Goal: Navigation & Orientation: Understand site structure

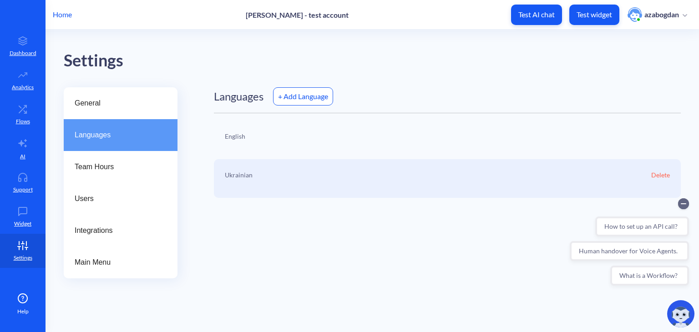
click at [140, 112] on div "General" at bounding box center [121, 103] width 114 height 32
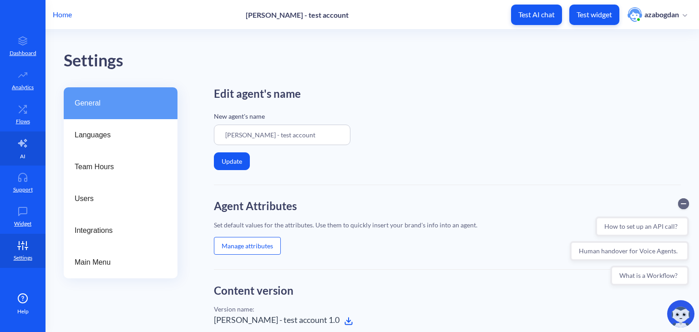
click at [5, 132] on link "AI" at bounding box center [23, 149] width 46 height 34
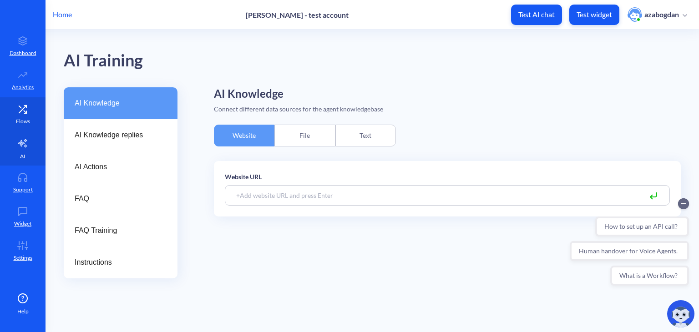
click at [22, 111] on icon at bounding box center [23, 109] width 18 height 9
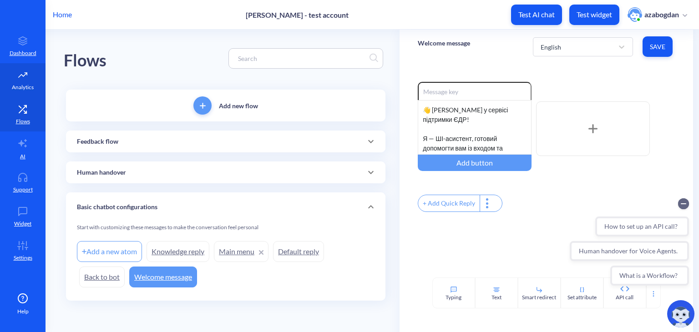
click at [25, 80] on link "Analytics" at bounding box center [23, 80] width 46 height 34
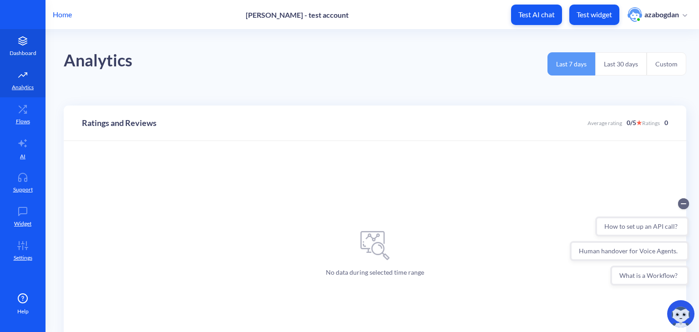
click at [21, 45] on icon at bounding box center [23, 40] width 18 height 9
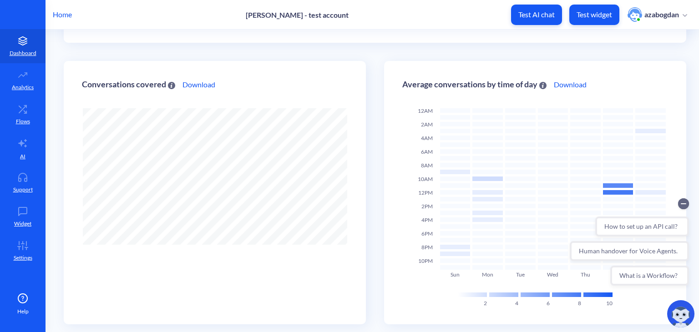
scroll to position [257, 0]
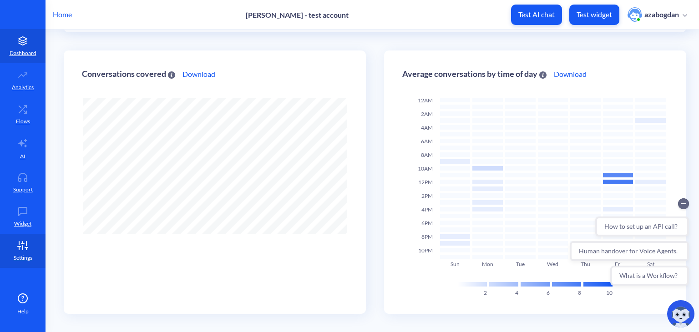
click at [22, 254] on p "Settings" at bounding box center [23, 258] width 19 height 8
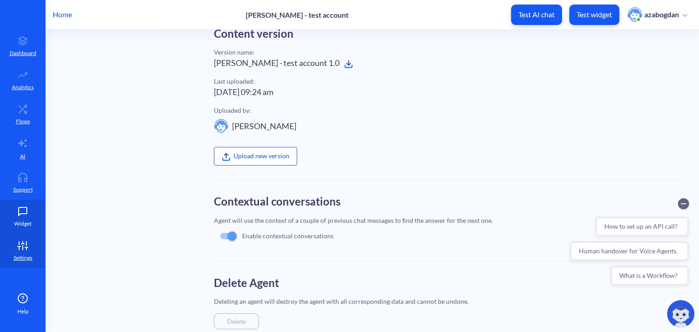
click at [26, 228] on p "Widget" at bounding box center [22, 224] width 17 height 8
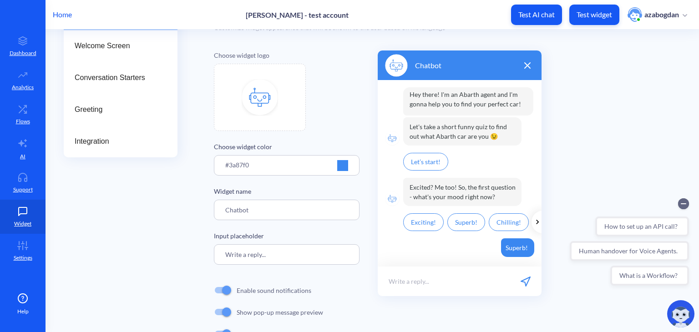
scroll to position [137, 0]
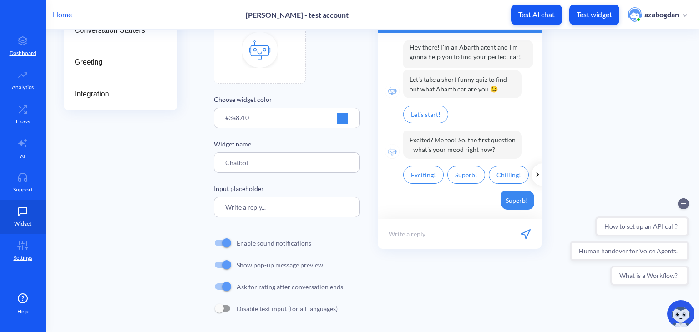
click at [536, 176] on icon at bounding box center [537, 174] width 9 height 9
click at [421, 175] on p "Exciting!" at bounding box center [423, 175] width 41 height 18
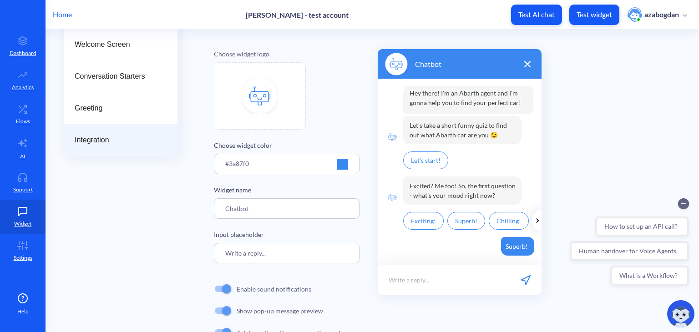
scroll to position [5, 0]
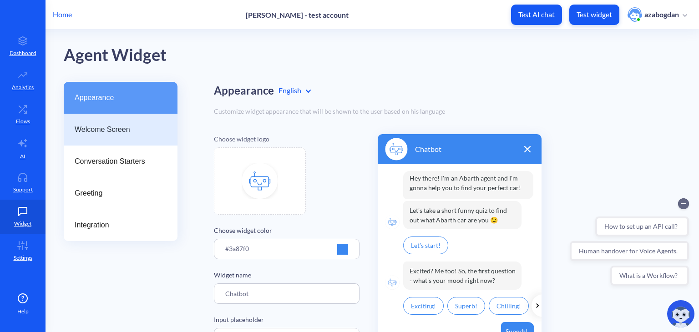
click at [102, 133] on span "Welcome Screen" at bounding box center [117, 129] width 85 height 11
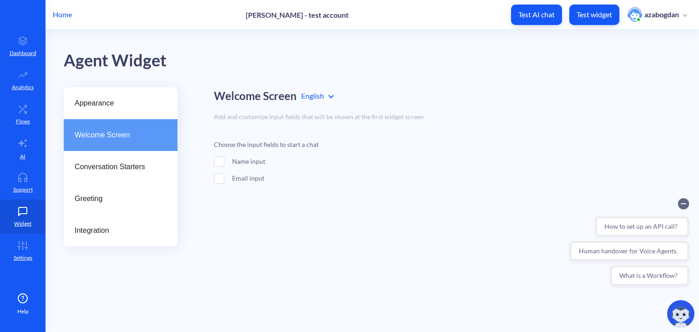
click at [100, 147] on div "Welcome Screen" at bounding box center [121, 135] width 114 height 32
click at [100, 158] on div "Conversation Starters" at bounding box center [121, 167] width 114 height 32
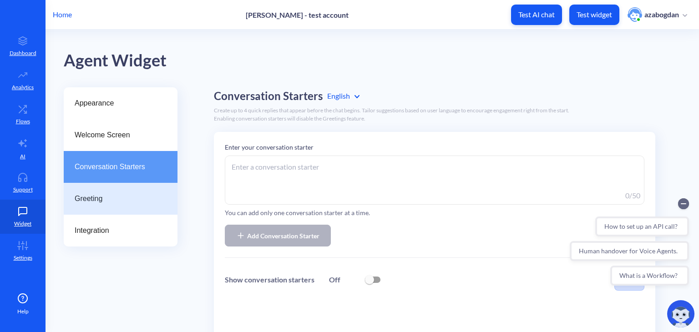
click at [126, 203] on span "Greeting" at bounding box center [117, 198] width 85 height 11
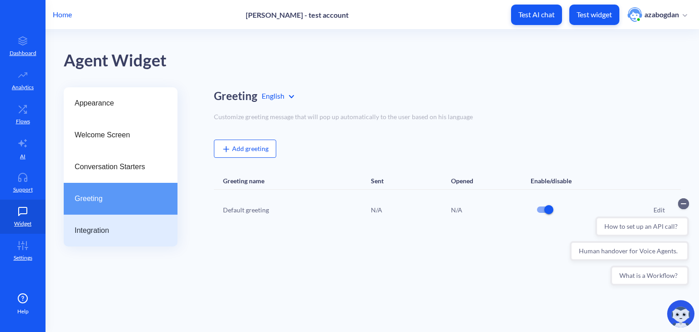
click at [131, 226] on span "Integration" at bounding box center [117, 230] width 85 height 11
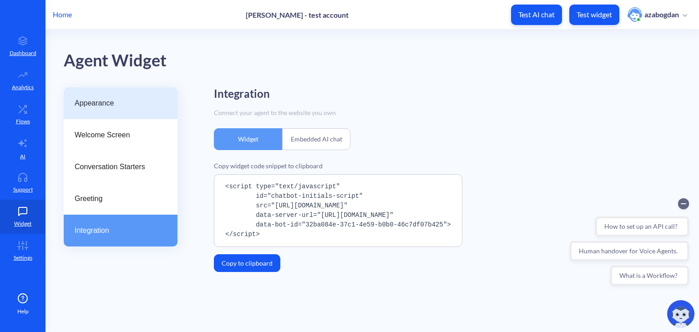
click at [138, 102] on span "Appearance" at bounding box center [117, 103] width 85 height 11
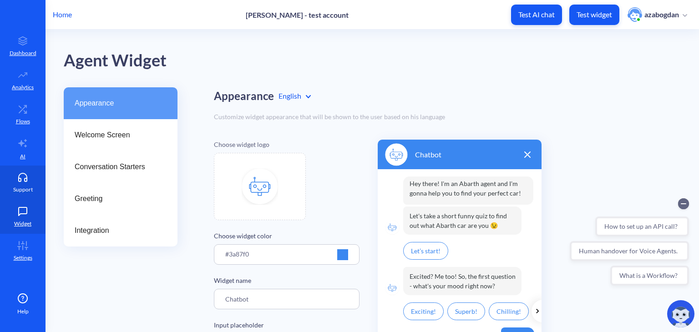
click at [28, 180] on icon at bounding box center [23, 177] width 18 height 9
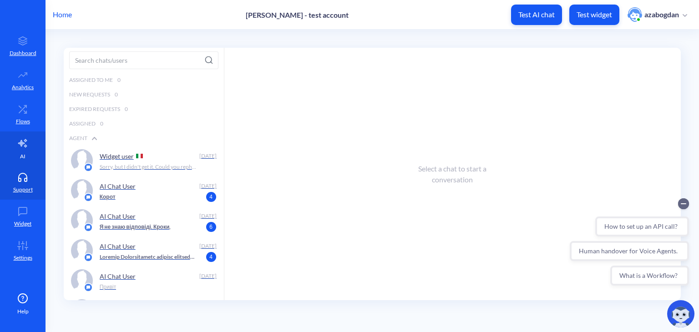
click at [26, 146] on icon at bounding box center [22, 143] width 9 height 8
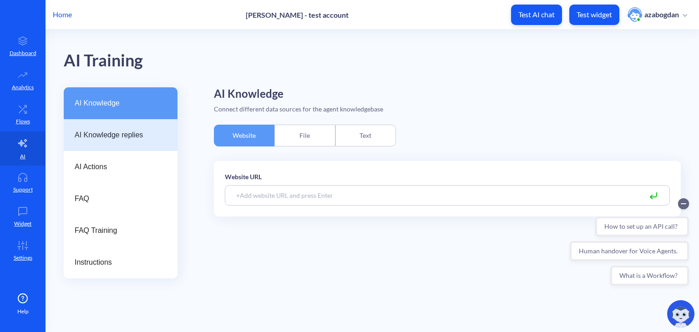
click at [132, 134] on span "AI Knowledge replies" at bounding box center [117, 135] width 85 height 11
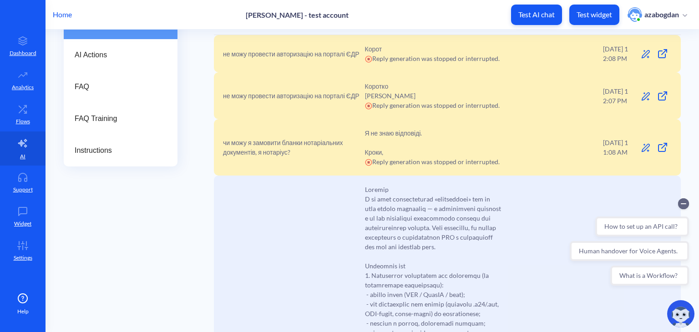
scroll to position [137, 0]
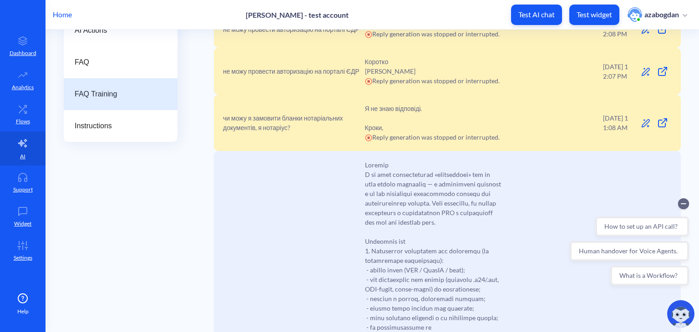
click at [104, 95] on span "FAQ Training" at bounding box center [117, 94] width 85 height 11
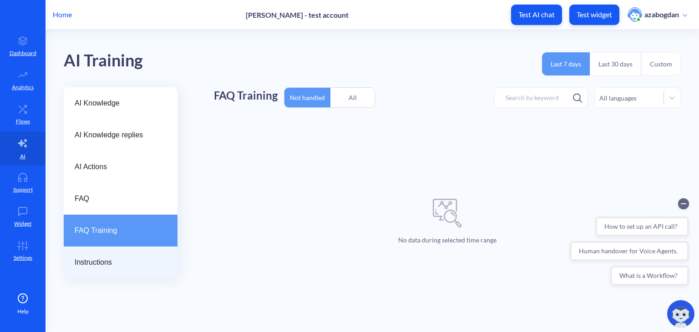
click at [124, 257] on div "Instructions" at bounding box center [121, 263] width 114 height 32
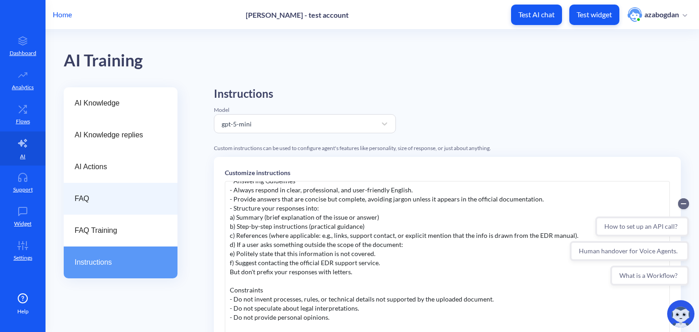
click at [102, 203] on span "FAQ" at bounding box center [117, 198] width 85 height 11
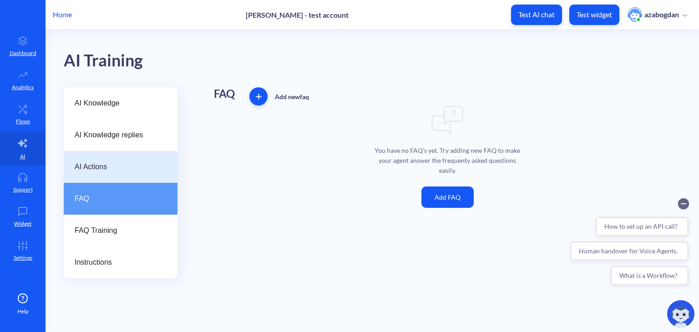
click at [107, 167] on span "AI Actions" at bounding box center [117, 167] width 85 height 11
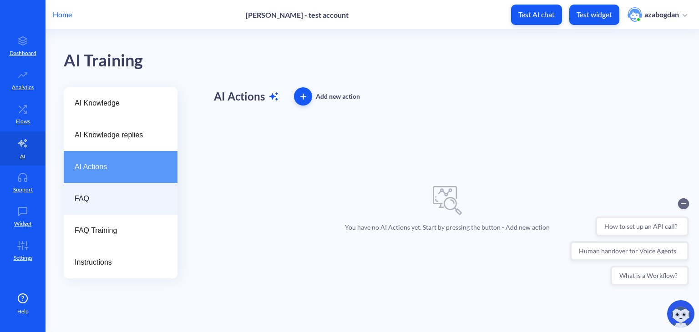
click at [96, 198] on span "FAQ" at bounding box center [117, 198] width 85 height 11
